Goal: Information Seeking & Learning: Learn about a topic

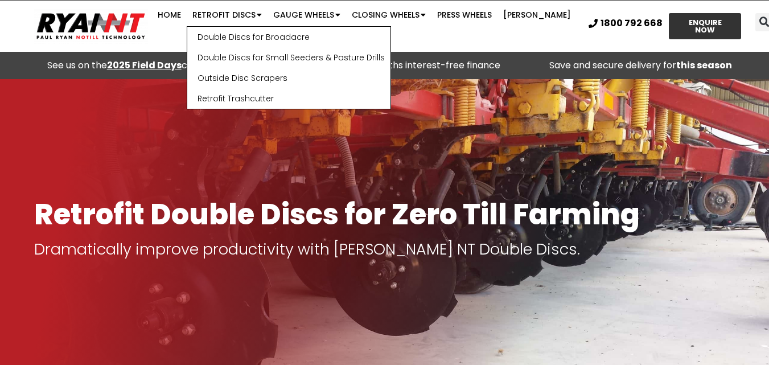
click at [255, 54] on link "Double Discs for Small Seeders & Pasture Drills" at bounding box center [288, 57] width 203 height 20
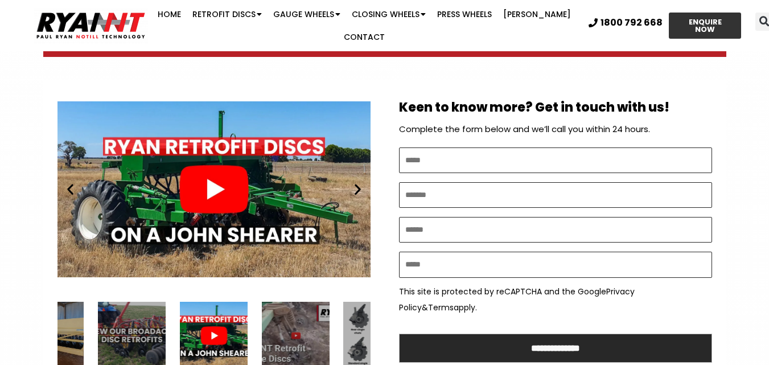
scroll to position [683, 0]
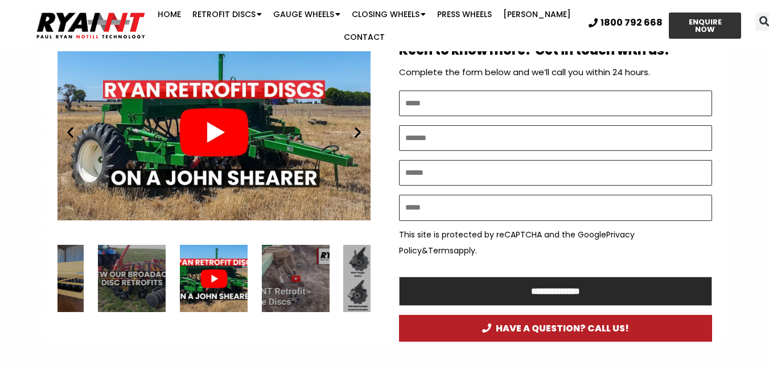
click at [356, 125] on icon "Next slide" at bounding box center [358, 132] width 14 height 14
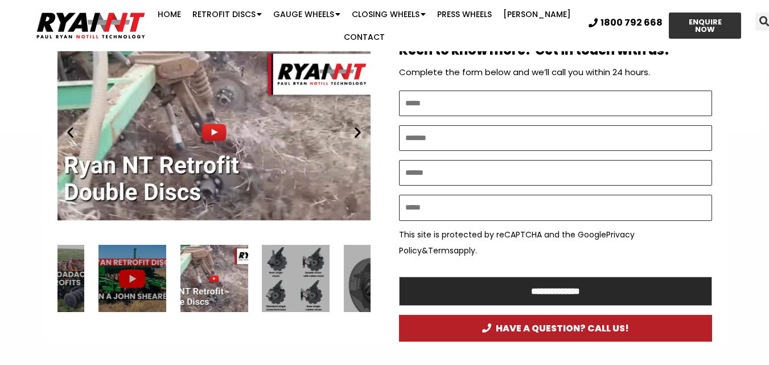
click at [356, 125] on icon "Next slide" at bounding box center [358, 132] width 14 height 14
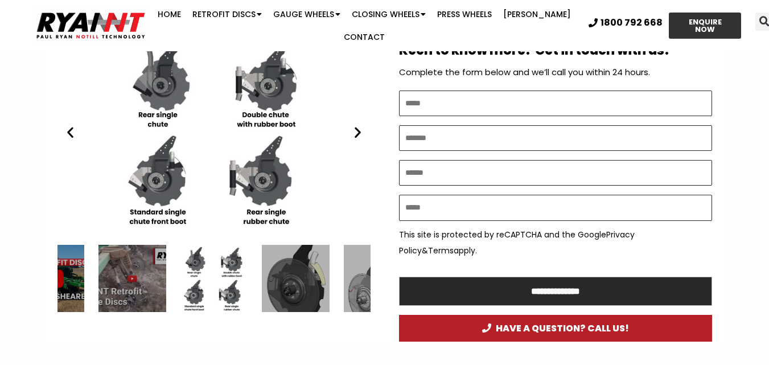
click at [356, 125] on icon "Next slide" at bounding box center [358, 132] width 14 height 14
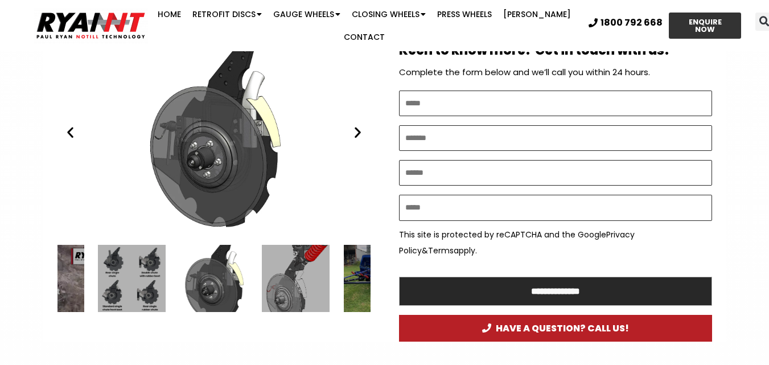
click at [356, 125] on icon "Next slide" at bounding box center [358, 132] width 14 height 14
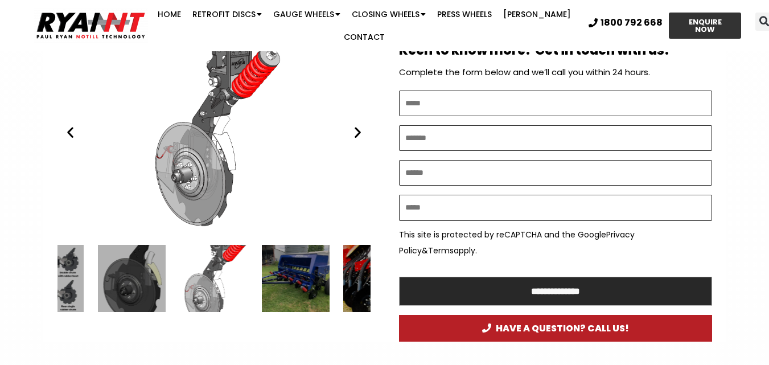
click at [356, 125] on icon "Next slide" at bounding box center [358, 132] width 14 height 14
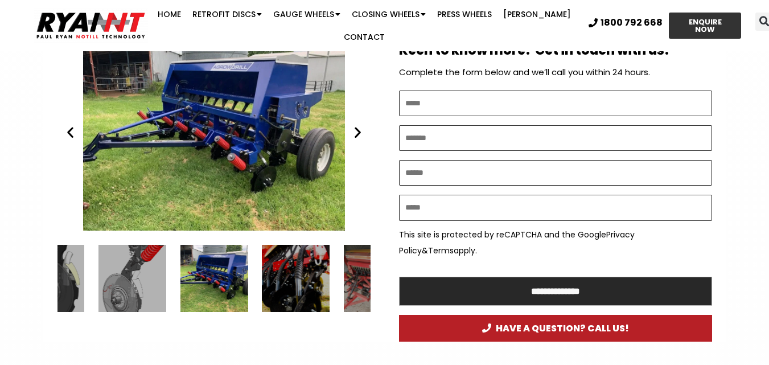
click at [356, 125] on icon "Next slide" at bounding box center [358, 132] width 14 height 14
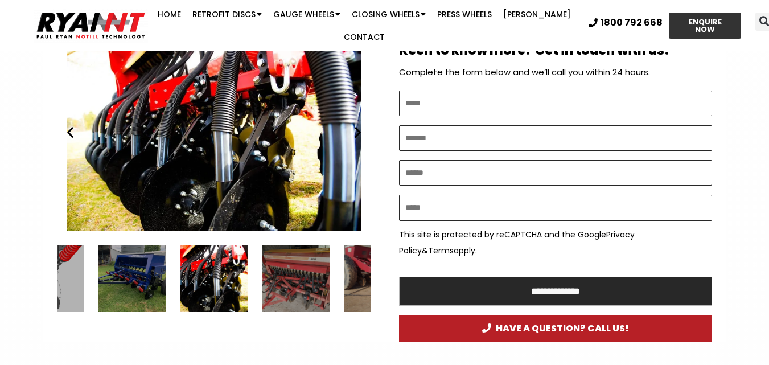
click at [356, 125] on icon "Next slide" at bounding box center [358, 132] width 14 height 14
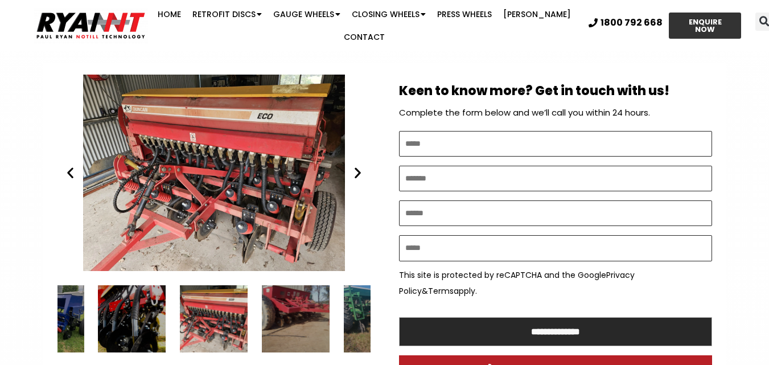
scroll to position [626, 0]
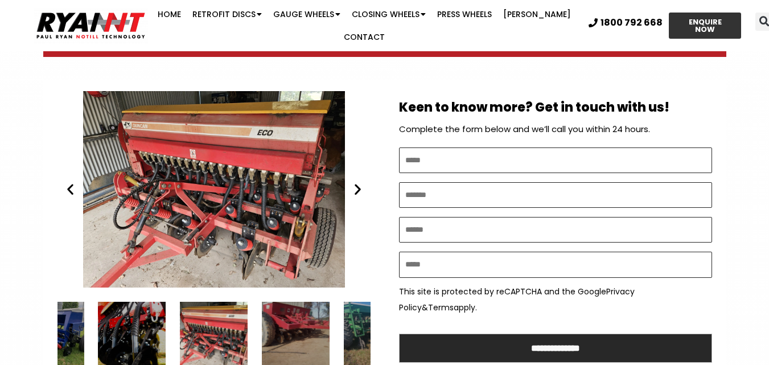
click at [356, 182] on icon "Next slide" at bounding box center [358, 189] width 14 height 14
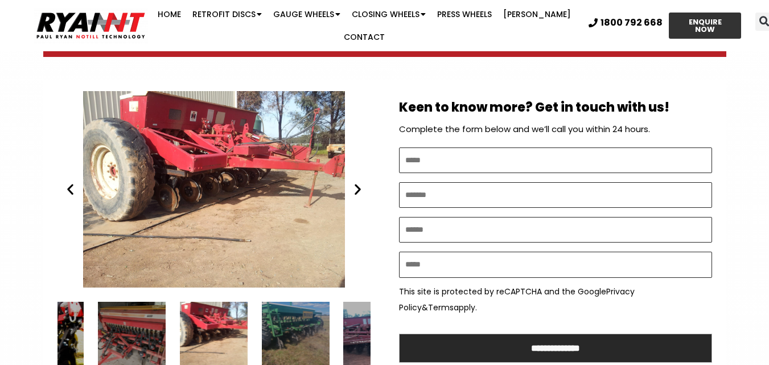
click at [356, 182] on icon "Next slide" at bounding box center [358, 189] width 14 height 14
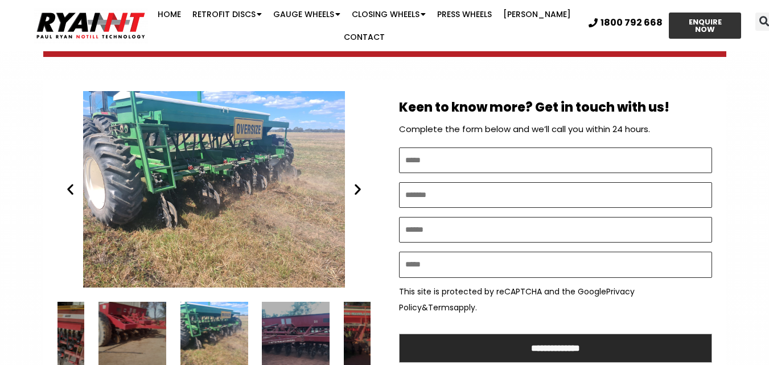
click at [356, 182] on icon "Next slide" at bounding box center [358, 189] width 14 height 14
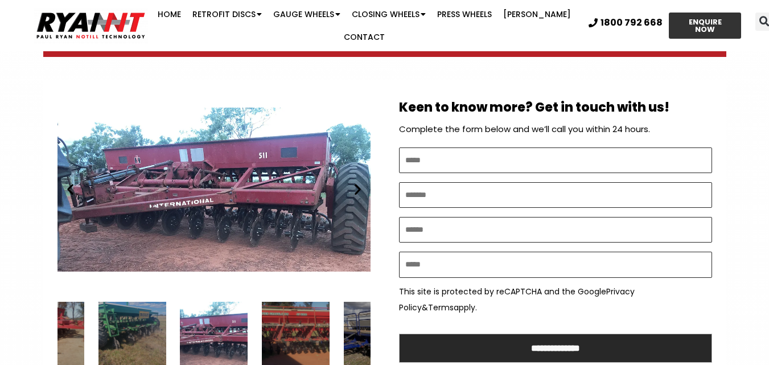
click at [356, 182] on icon "Next slide" at bounding box center [358, 189] width 14 height 14
